Goal: Book appointment/travel/reservation

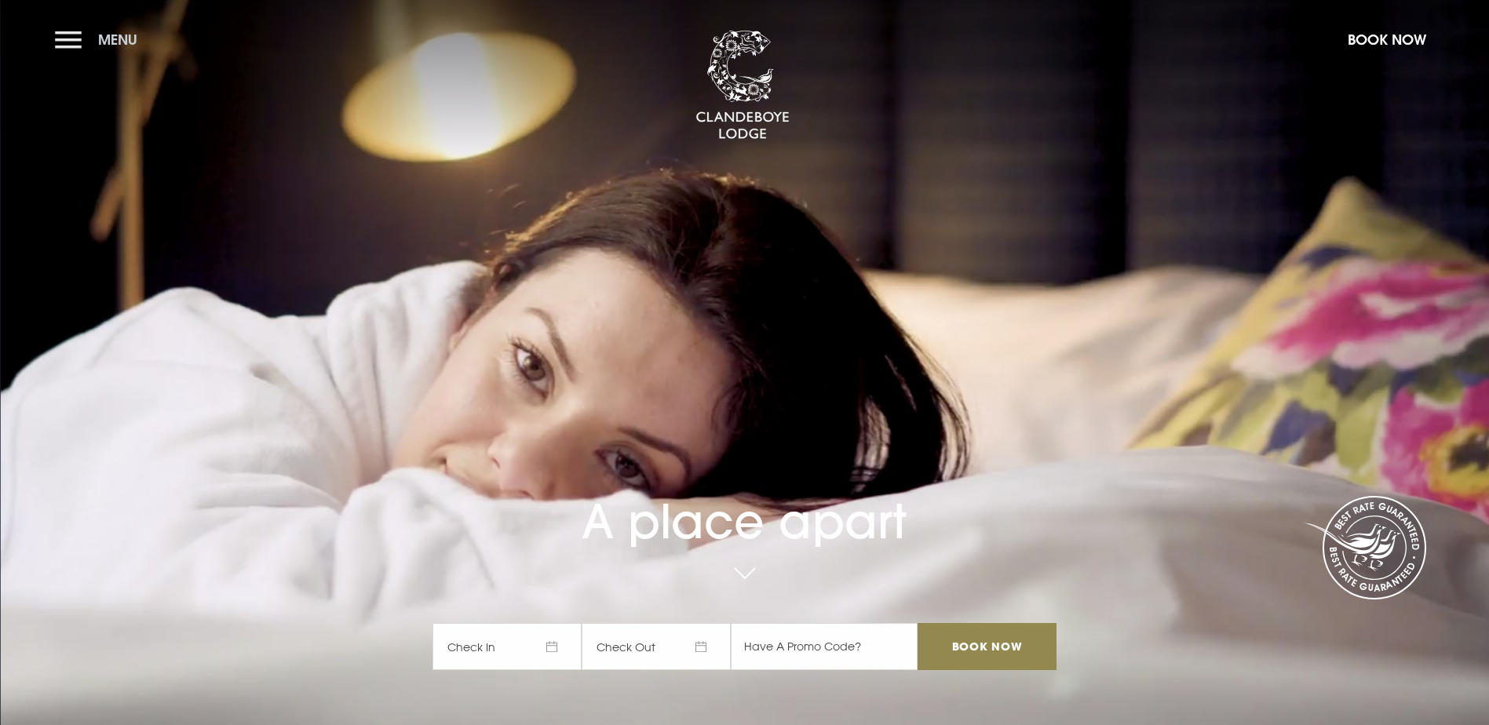
click at [74, 44] on button "Menu" at bounding box center [100, 40] width 90 height 34
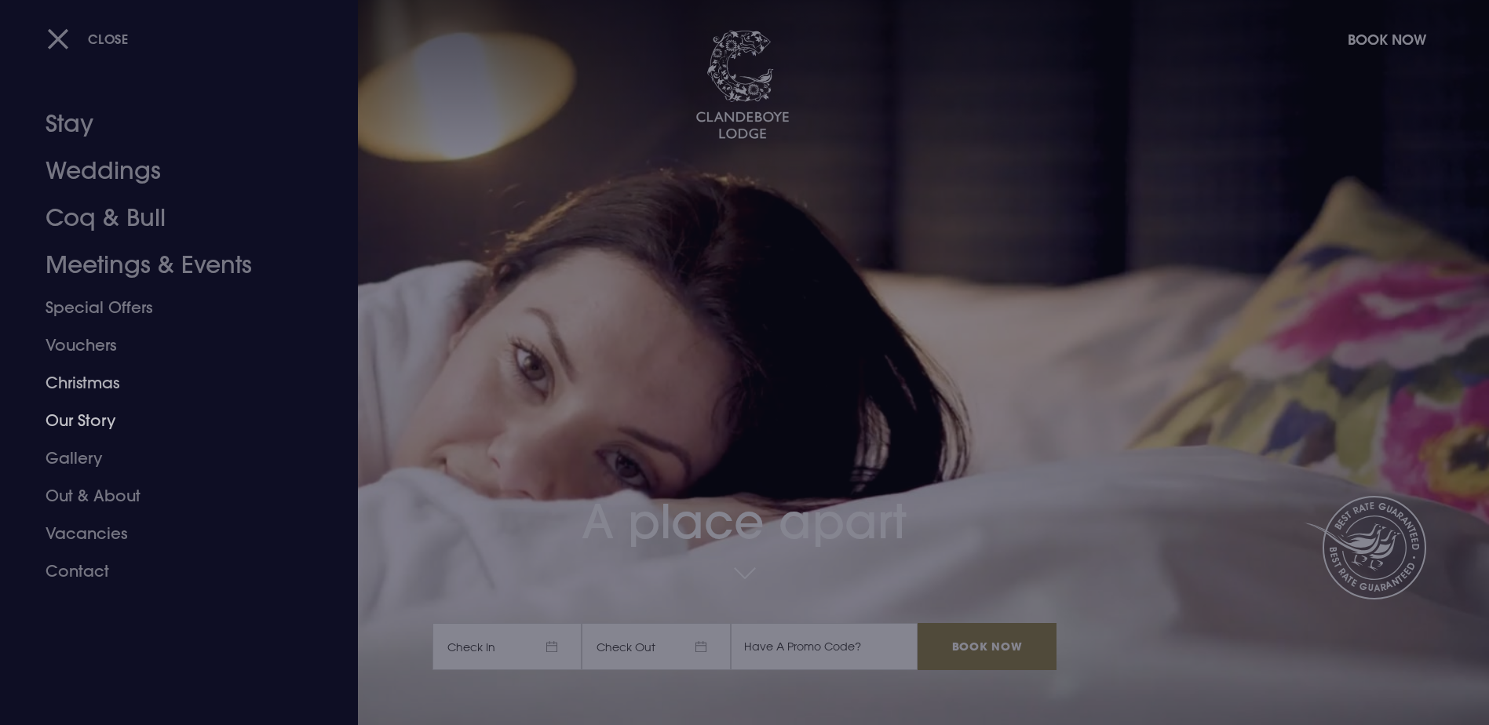
click at [85, 382] on link "Christmas" at bounding box center [170, 383] width 248 height 38
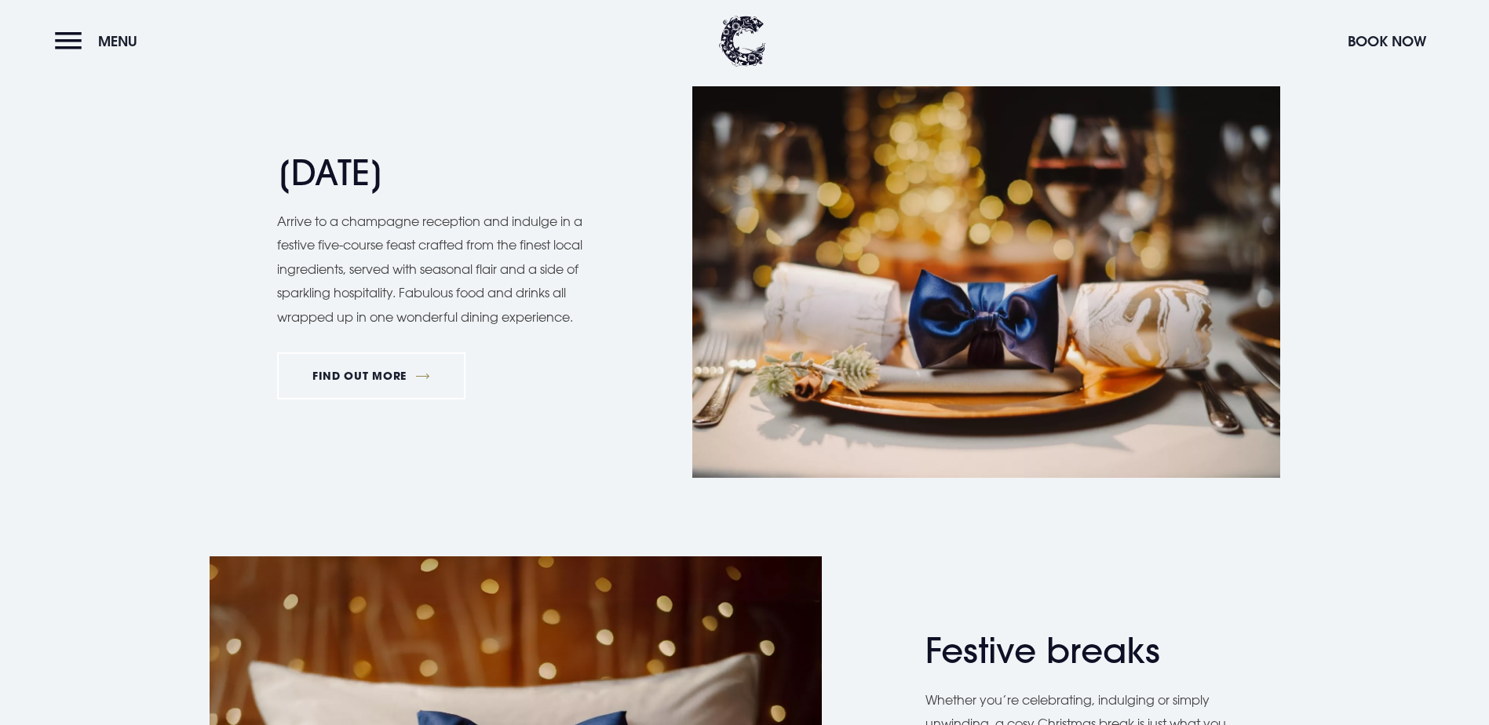
scroll to position [1884, 0]
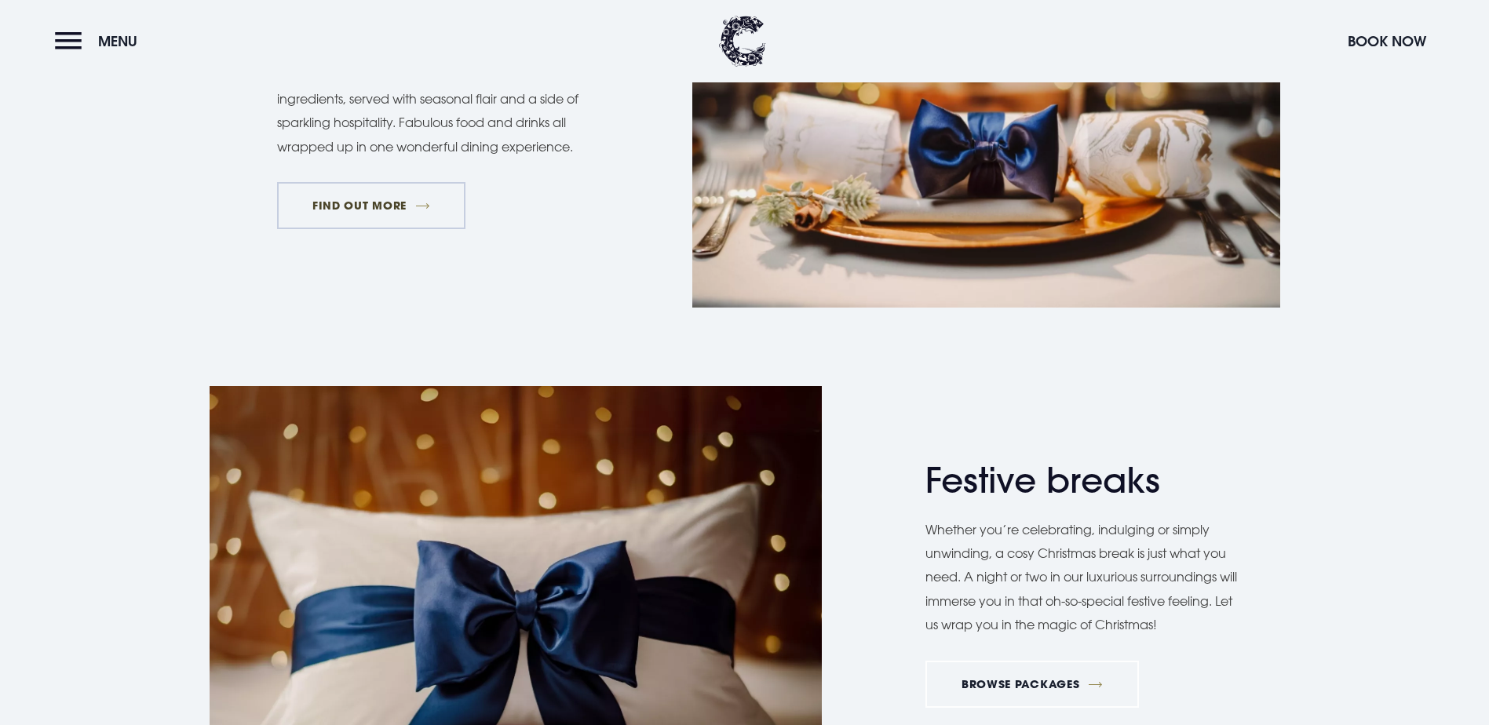
click at [350, 229] on link "FIND OUT MORE" at bounding box center [371, 205] width 189 height 47
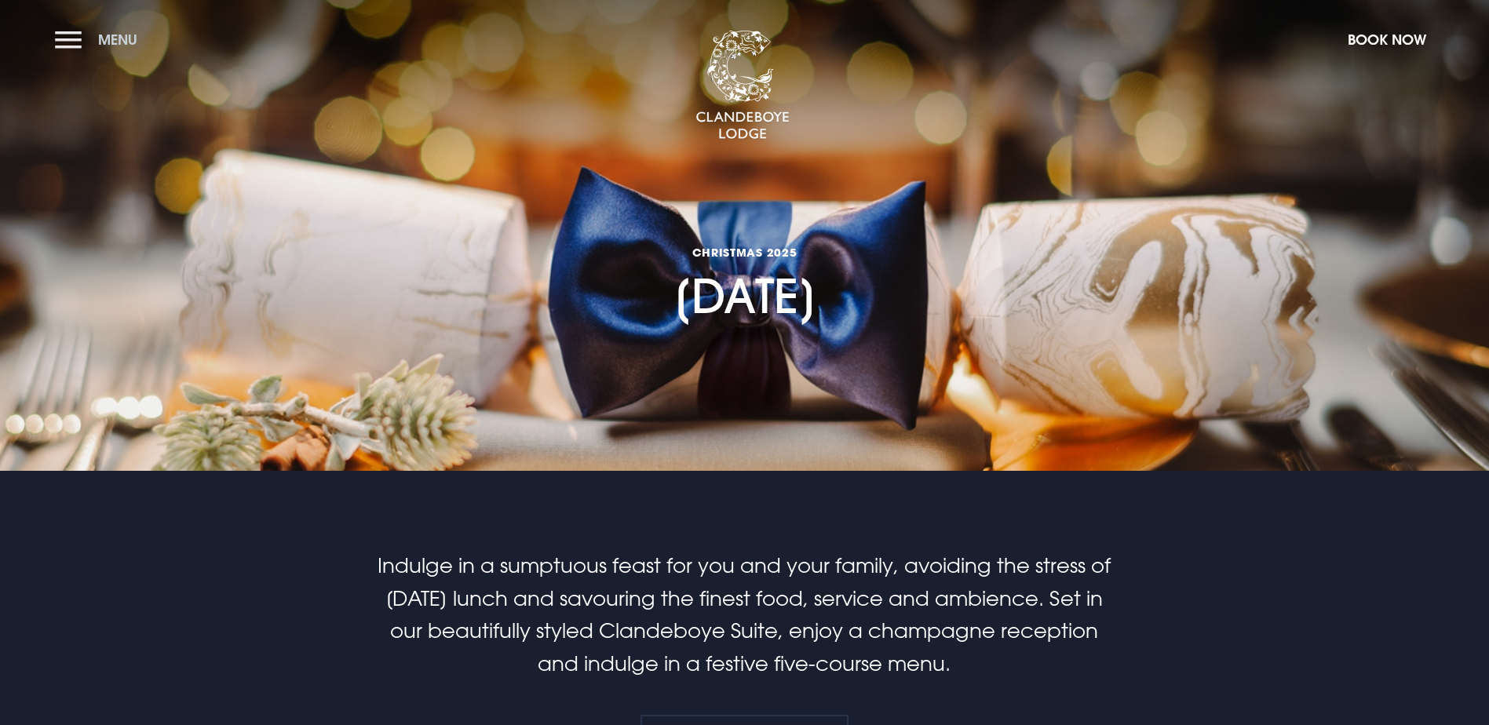
click at [60, 38] on button "Menu" at bounding box center [100, 40] width 90 height 34
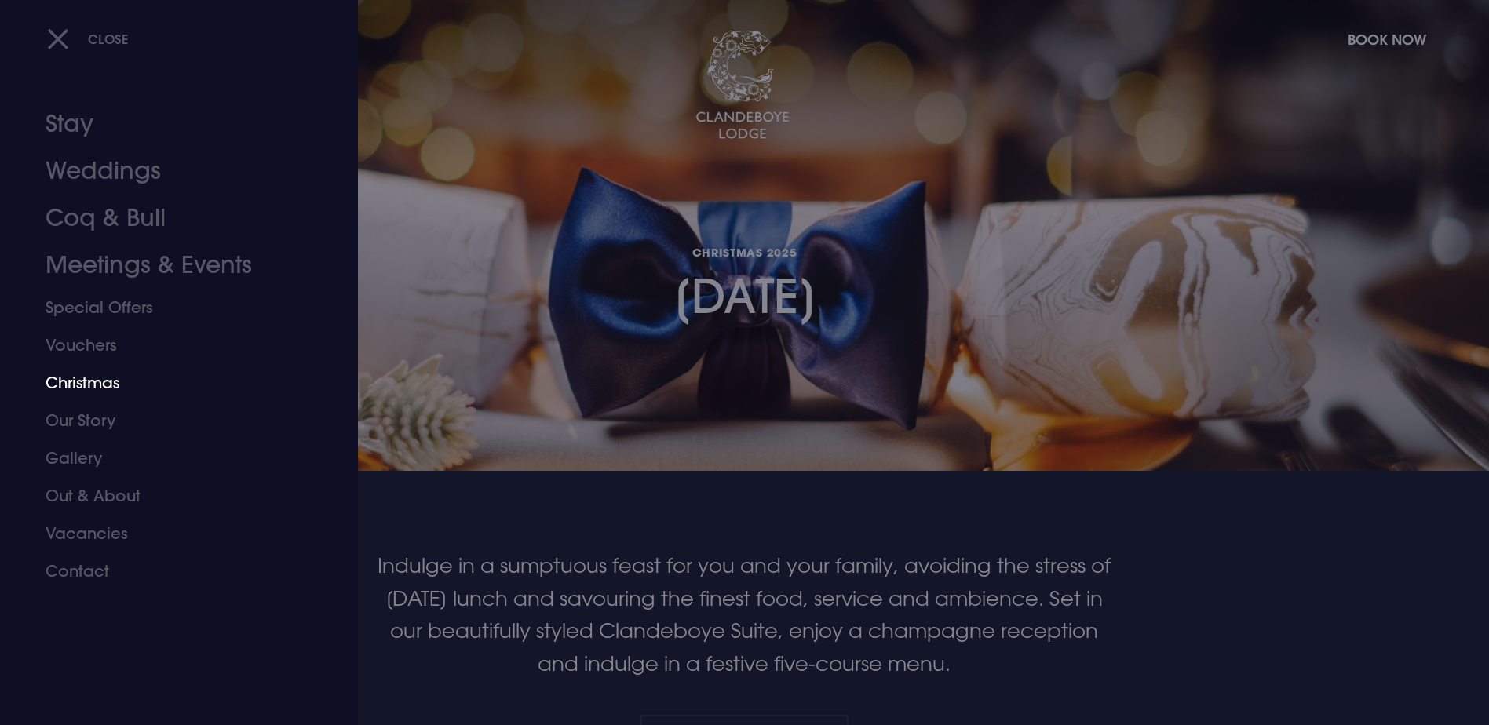
click at [106, 382] on link "Christmas" at bounding box center [170, 383] width 248 height 38
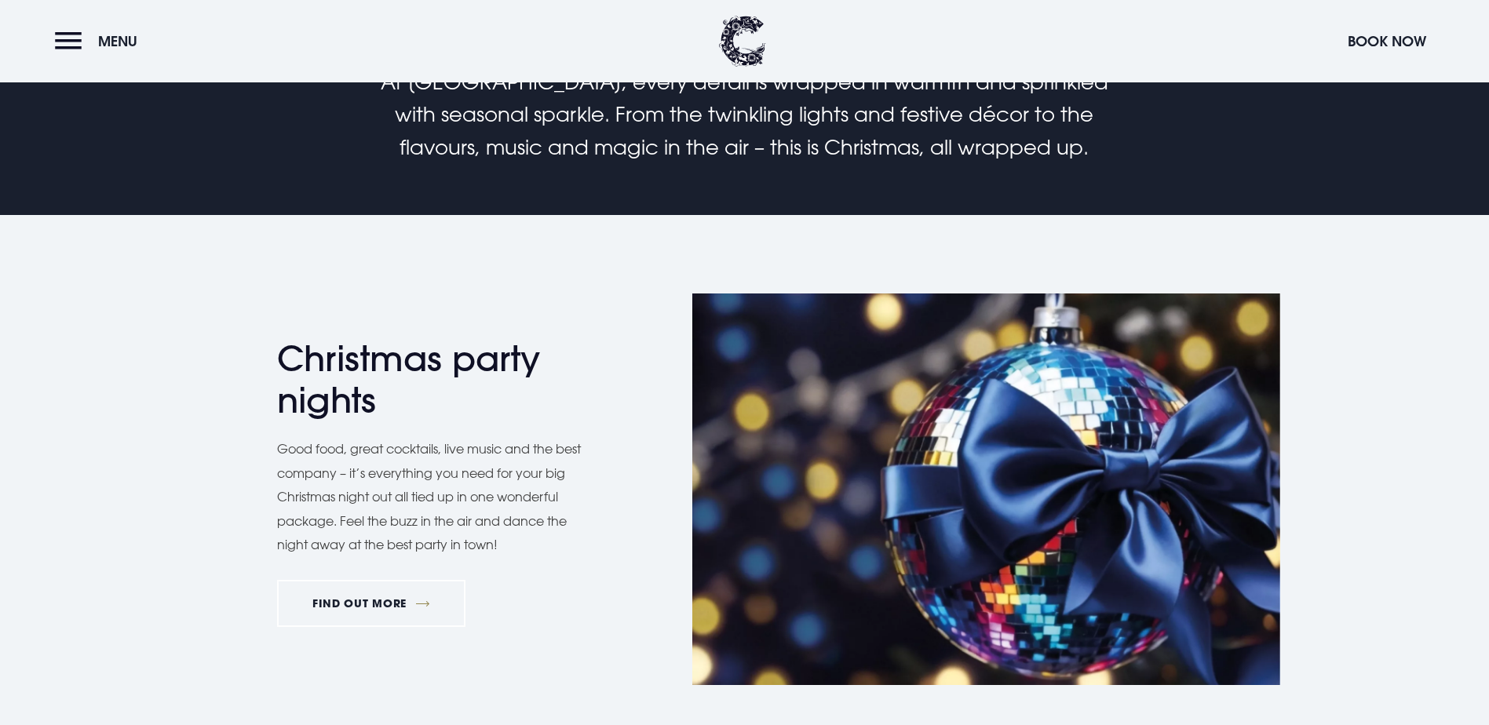
scroll to position [1099, 0]
